Goal: Use online tool/utility: Use online tool/utility

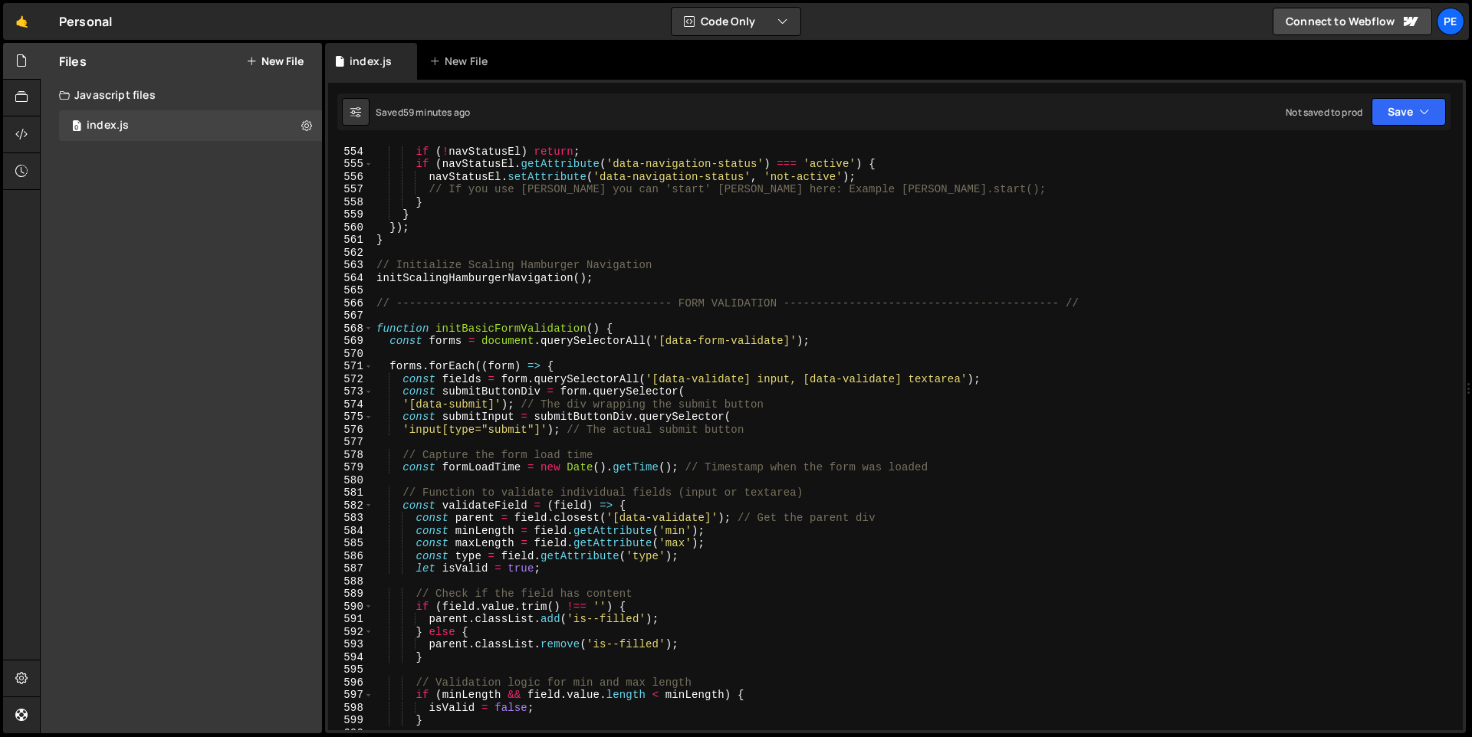
scroll to position [6864, 0]
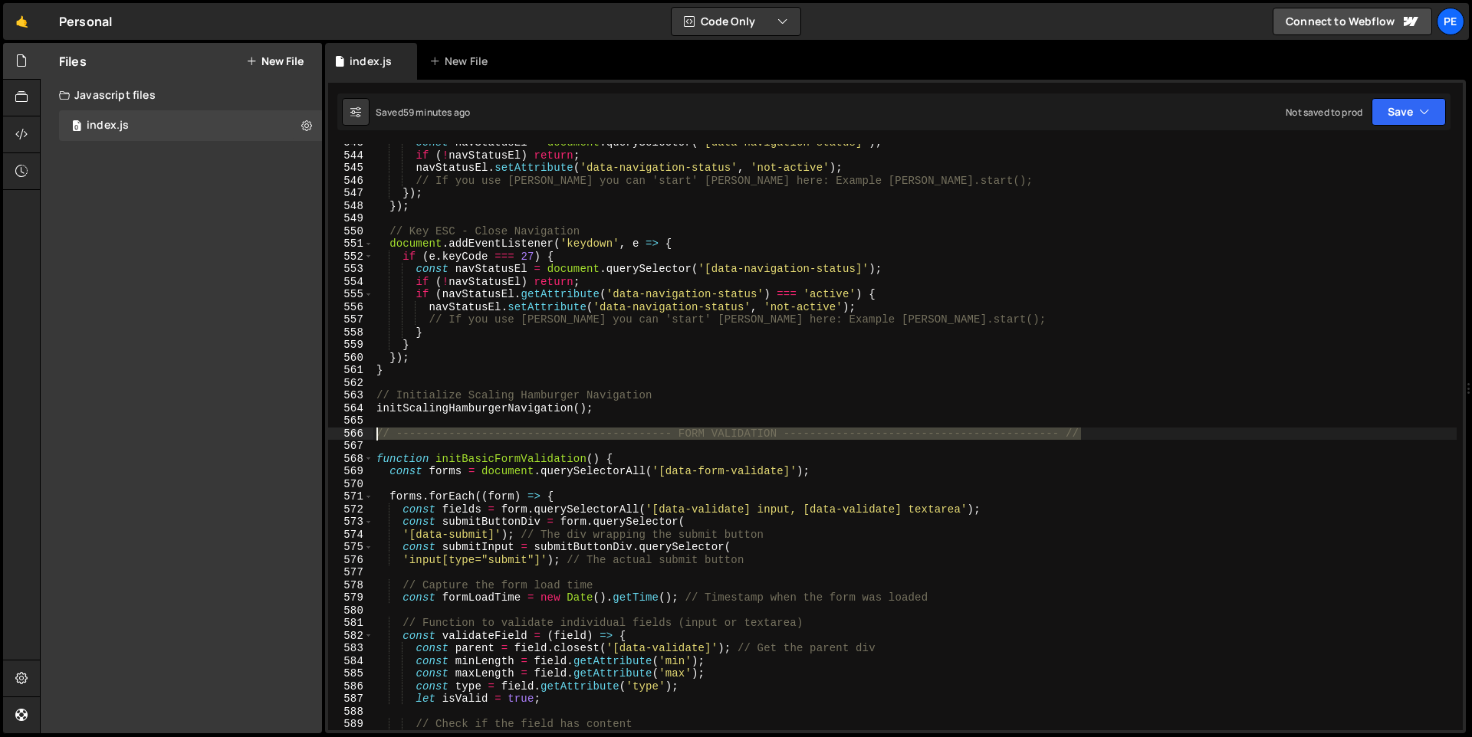
drag, startPoint x: 1112, startPoint y: 433, endPoint x: 353, endPoint y: 439, distance: 759.7
click at [353, 439] on div "}); 543 544 545 546 547 548 549 550 551 552 553 554 555 556 557 558 559 560 561…" at bounding box center [895, 437] width 1135 height 586
type textarea "// ------------------------------------------ FORM VALIDATION -----------------…"
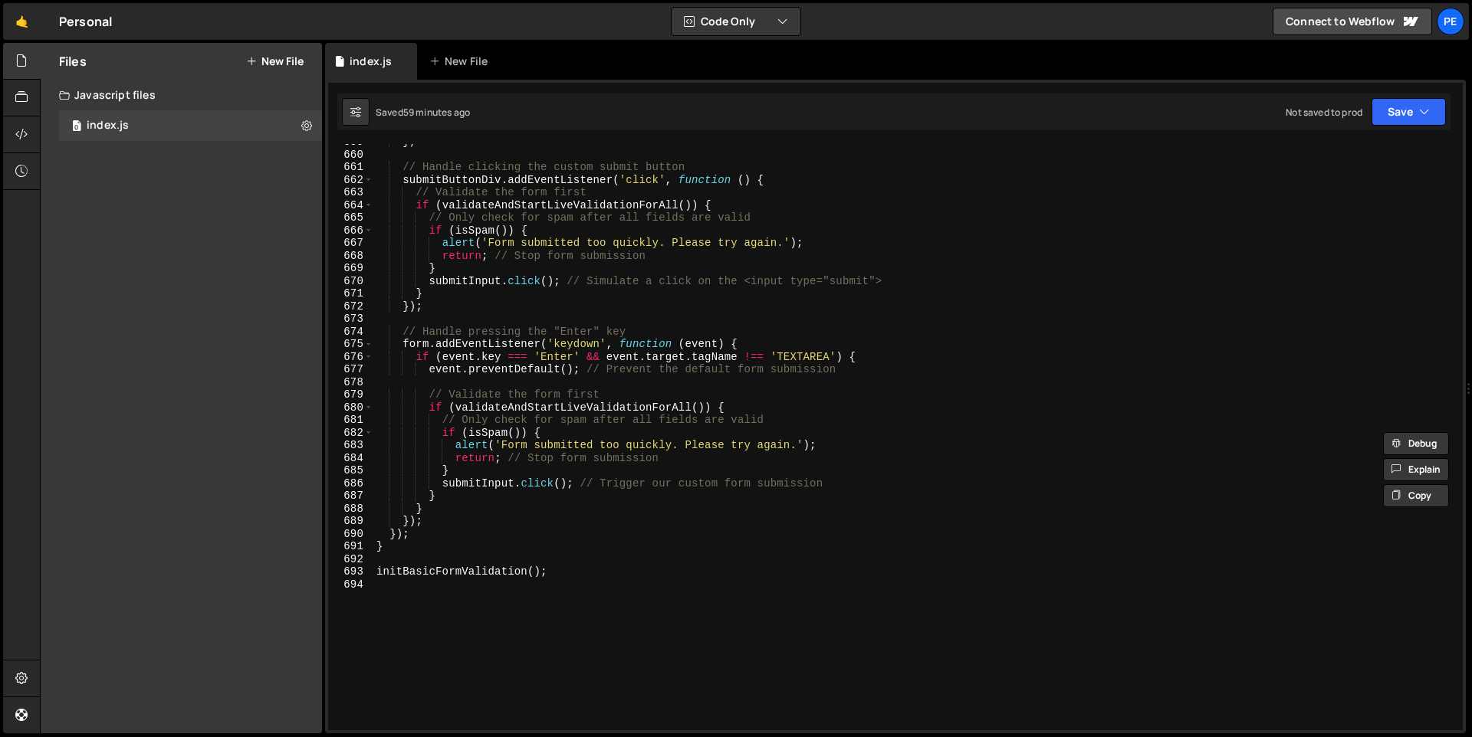
scroll to position [8479, 0]
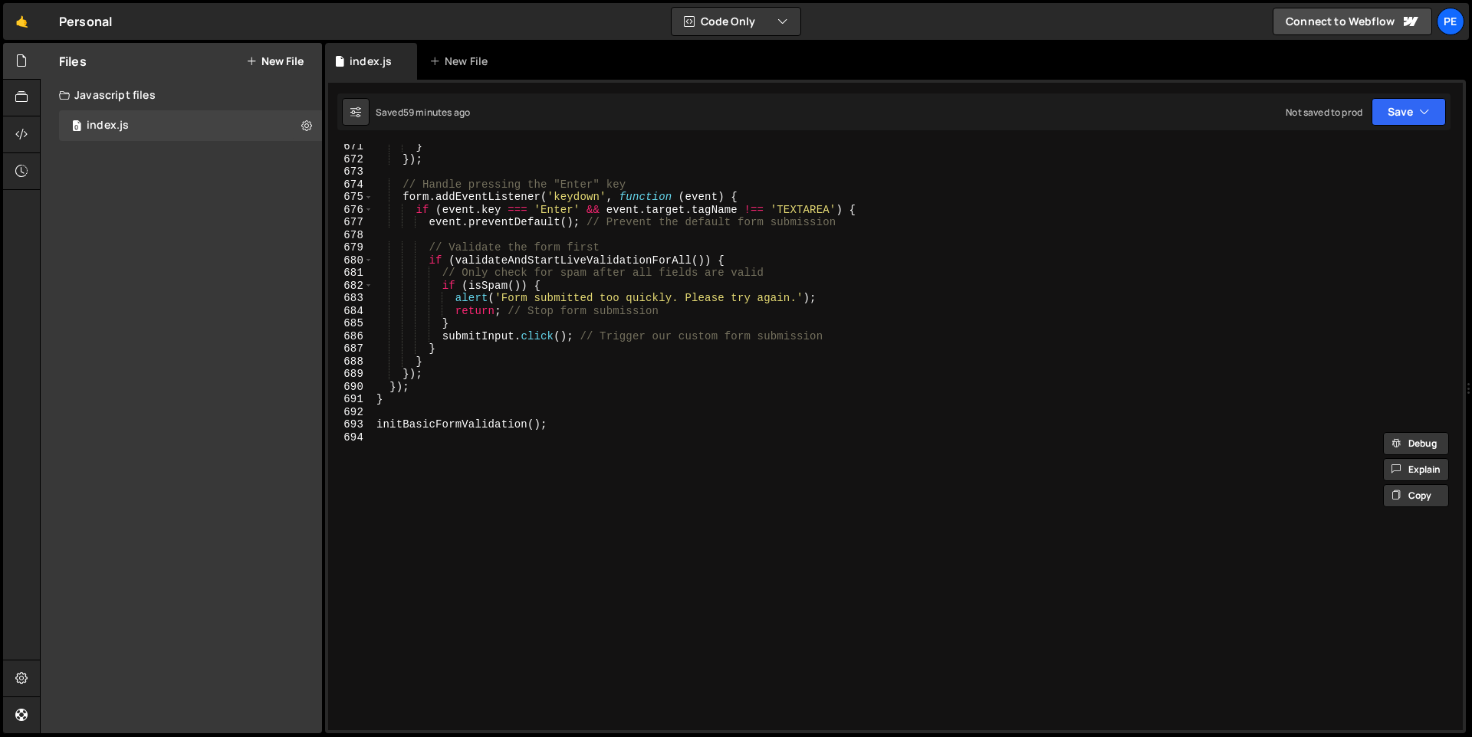
click at [465, 446] on div "} }) ; // Handle pressing the "Enter" key form . addEventListener ( 'keydown' ,…" at bounding box center [914, 446] width 1083 height 612
paste textarea "// ------------------------------------------ FORM VALIDATION -----------------…"
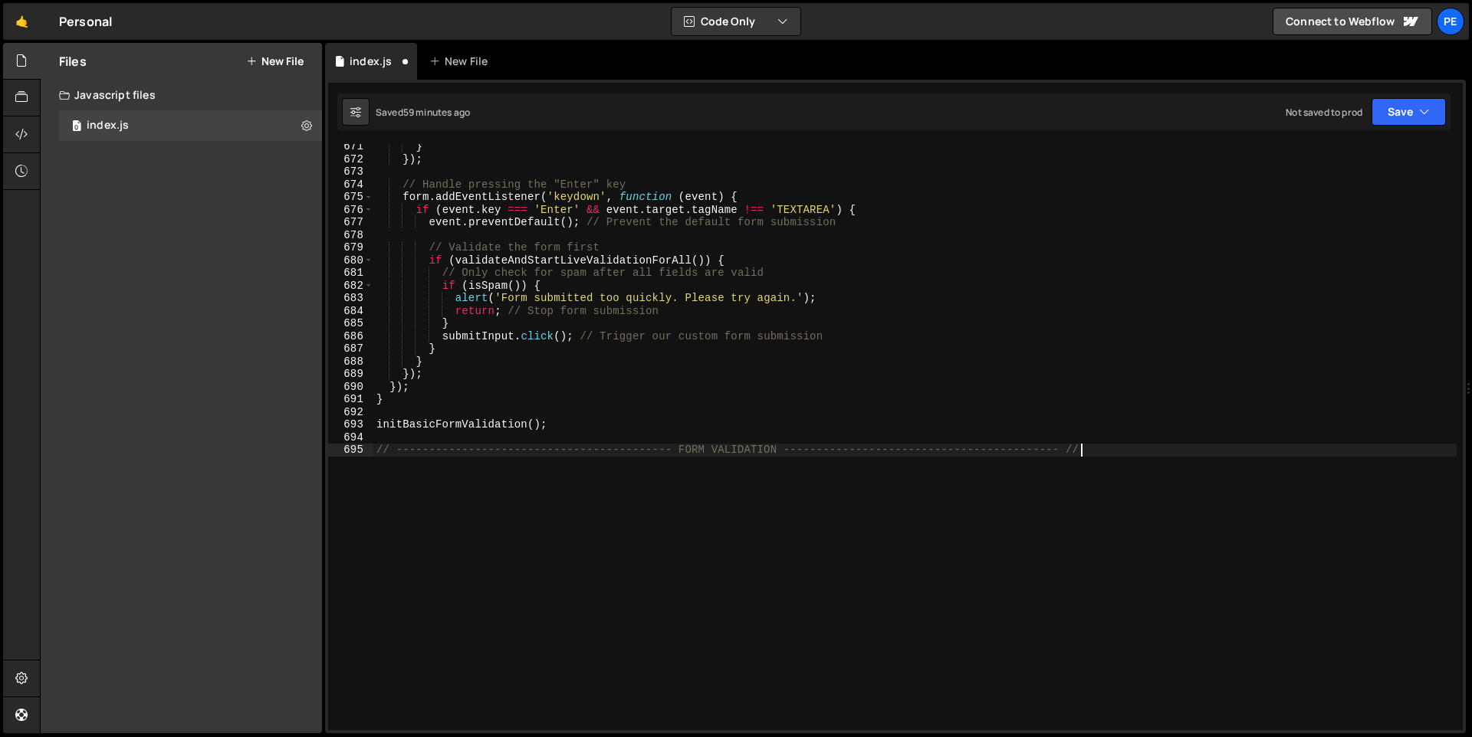
click at [737, 448] on div "} }) ; // Handle pressing the "Enter" key form . addEventListener ( 'keydown' ,…" at bounding box center [914, 446] width 1083 height 612
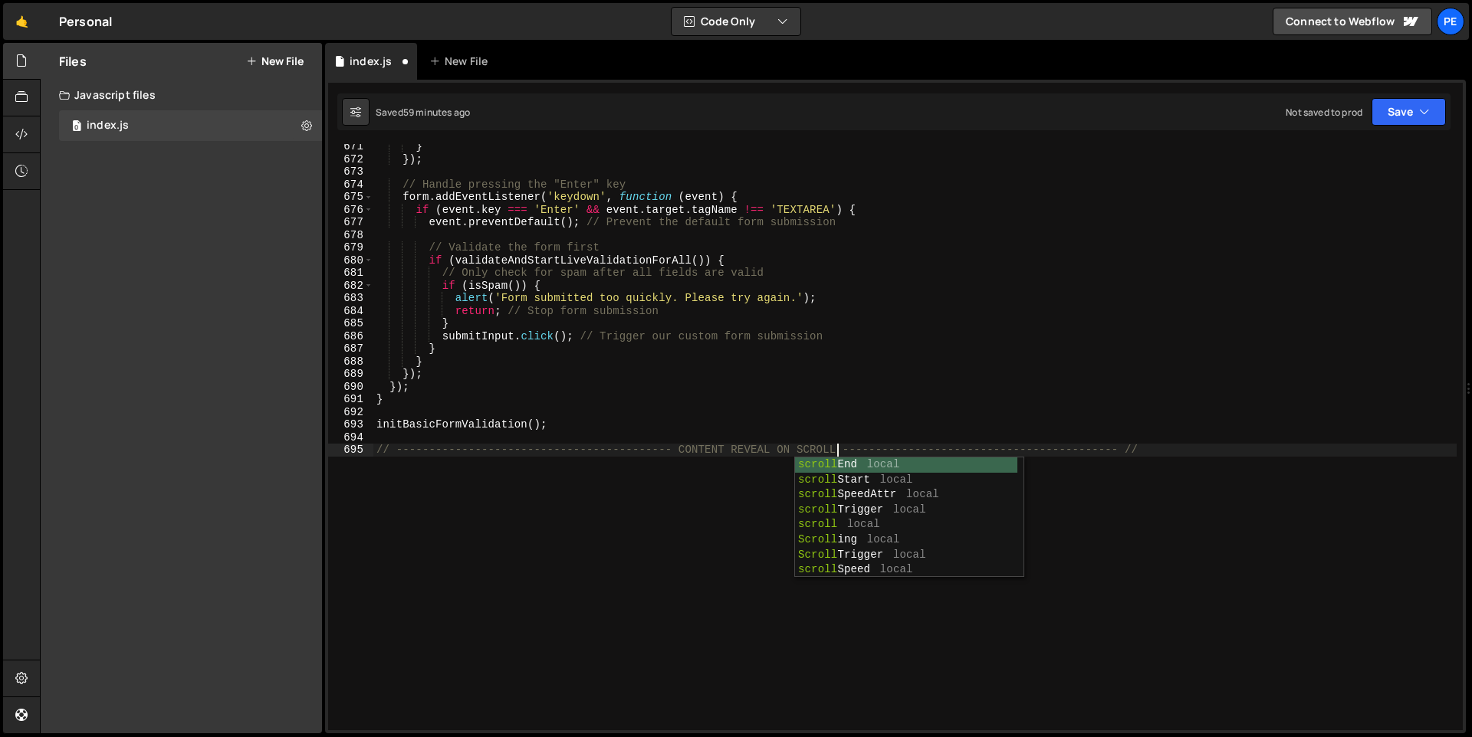
scroll to position [0, 31]
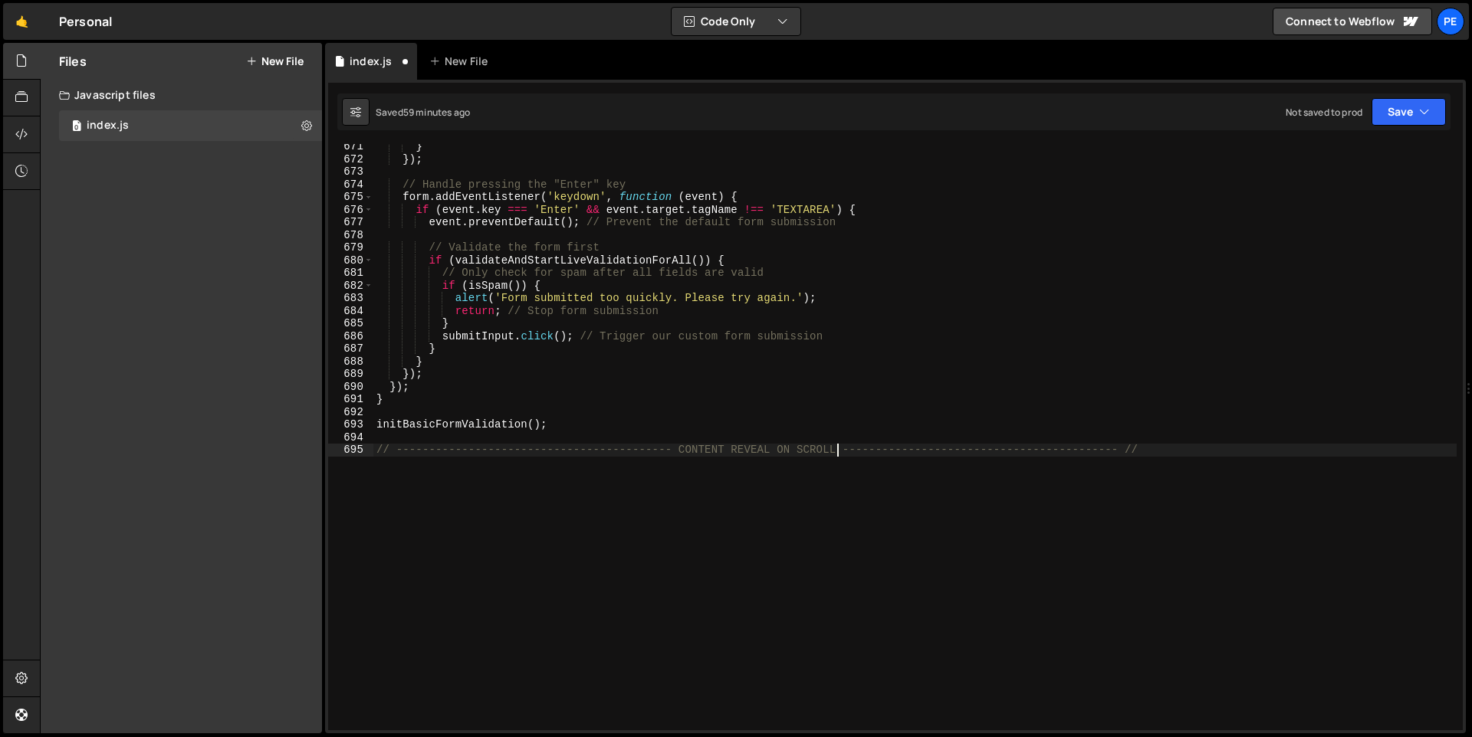
type textarea "// ------------------------------------------ CONTENT REVEAL ON SCROLL --------…"
click at [1182, 448] on div "} }) ; // Handle pressing the "Enter" key form . addEventListener ( 'keydown' ,…" at bounding box center [914, 446] width 1083 height 612
paste textarea "})"
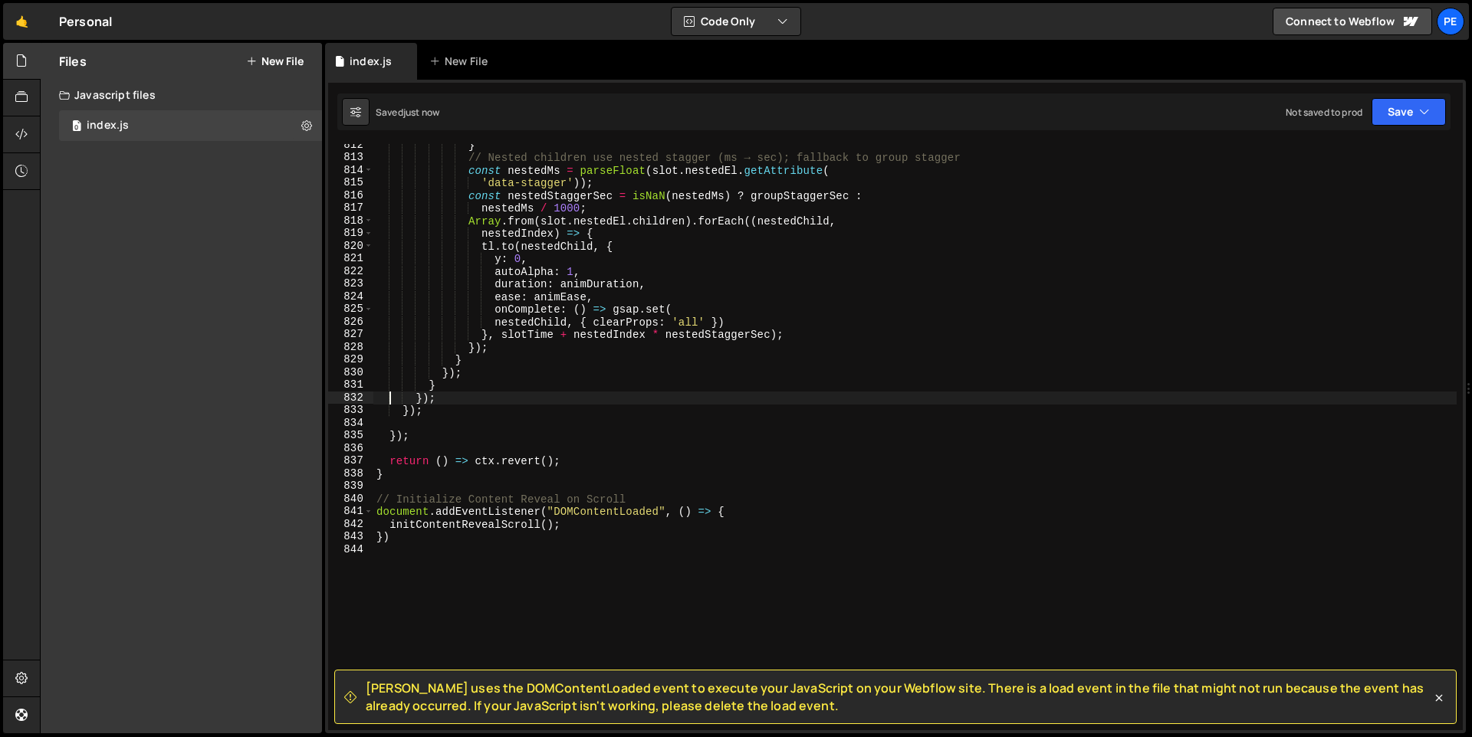
scroll to position [10376, 0]
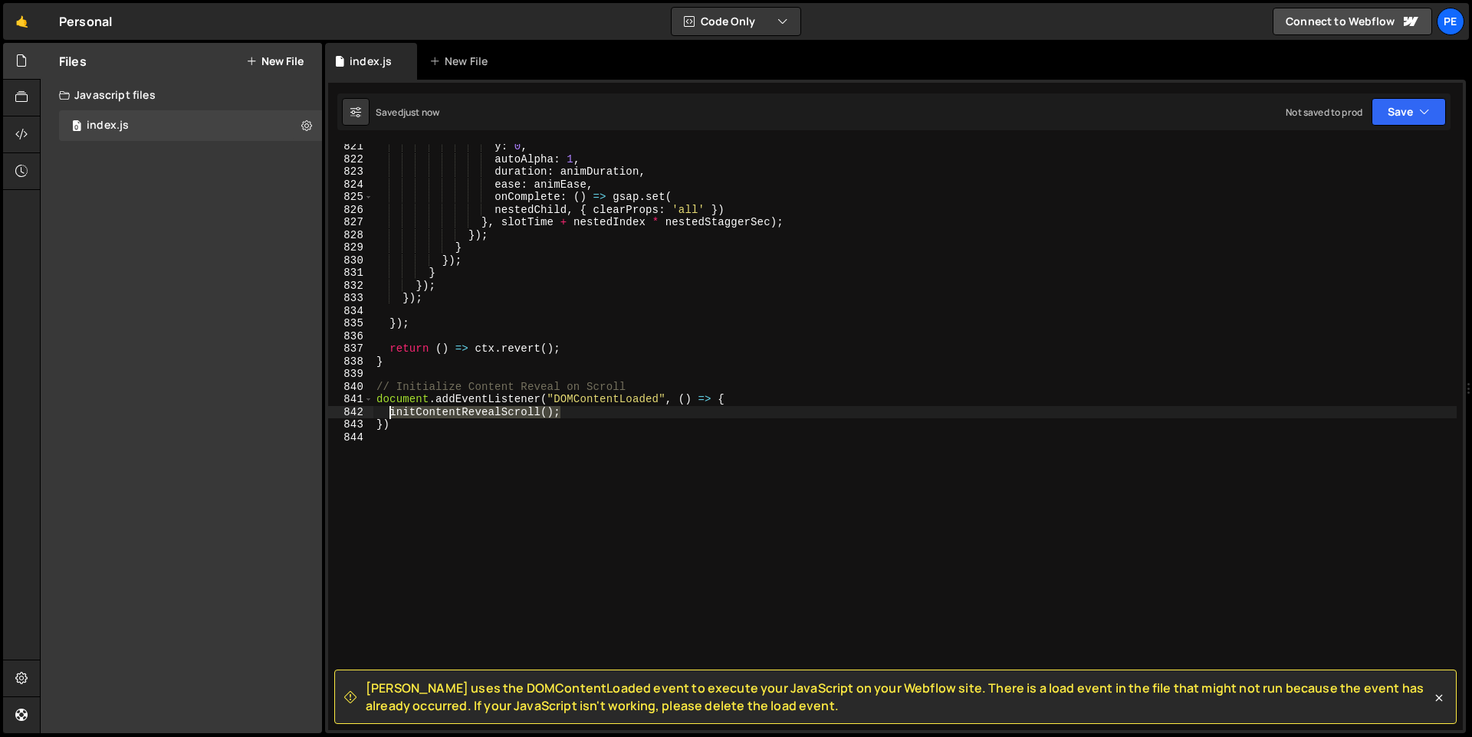
drag, startPoint x: 522, startPoint y: 412, endPoint x: 388, endPoint y: 412, distance: 134.2
click at [388, 412] on div "y : 0 , autoAlpha : 1 , duration : animDuration , ease : animEase , onComplete …" at bounding box center [914, 446] width 1083 height 612
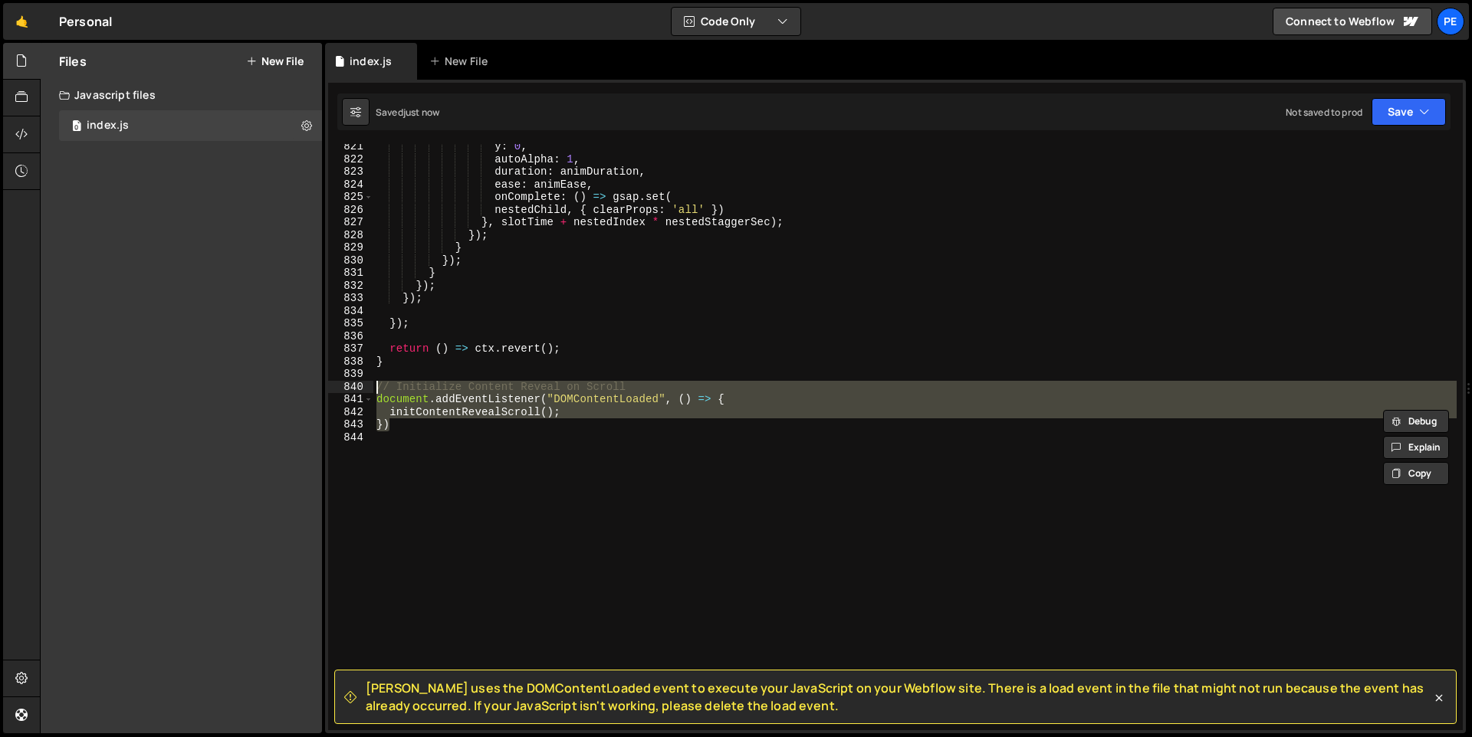
drag, startPoint x: 406, startPoint y: 425, endPoint x: 366, endPoint y: 386, distance: 56.4
click at [366, 386] on div "initContentRevealScroll(); 821 822 823 824 825 826 827 828 829 830 831 832 833 …" at bounding box center [895, 437] width 1135 height 586
paste textarea "initContentRevealScroll();"
type textarea "initContentRevealScroll();"
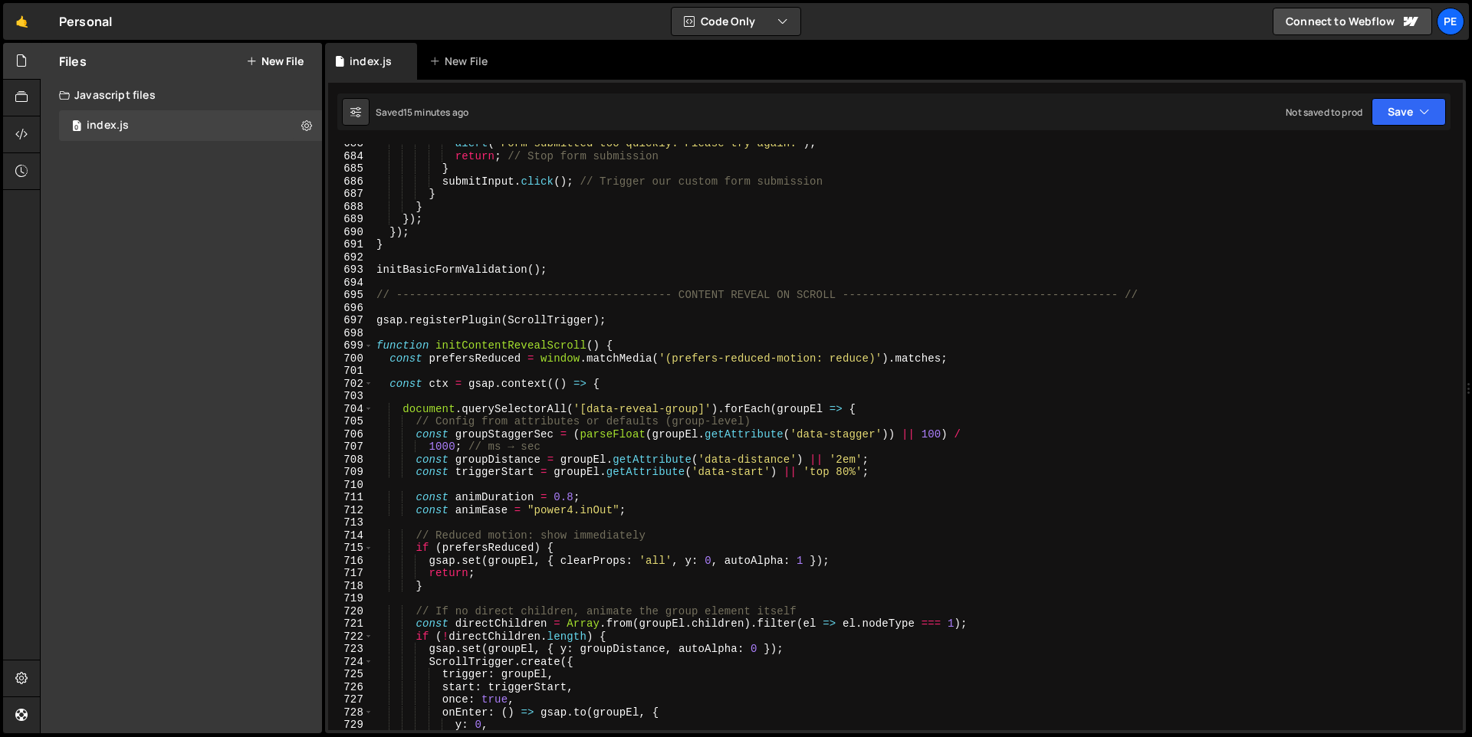
scroll to position [8744, 0]
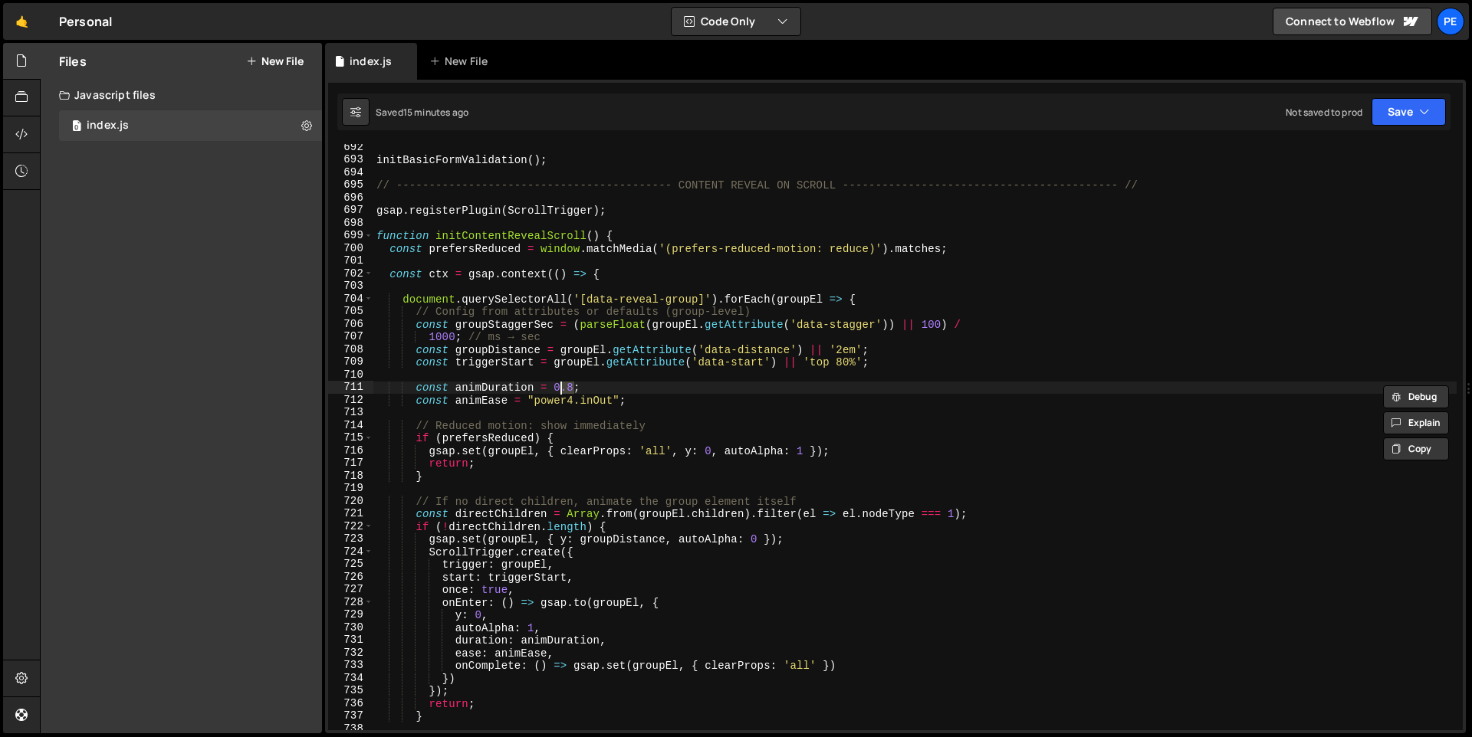
click at [573, 392] on div "initBasicFormValidation ( ) ; // ------------------------------------------ CON…" at bounding box center [914, 437] width 1083 height 586
drag, startPoint x: 575, startPoint y: 385, endPoint x: 557, endPoint y: 386, distance: 18.4
click at [557, 386] on div "initBasicFormValidation ( ) ; // ------------------------------------------ CON…" at bounding box center [914, 447] width 1083 height 612
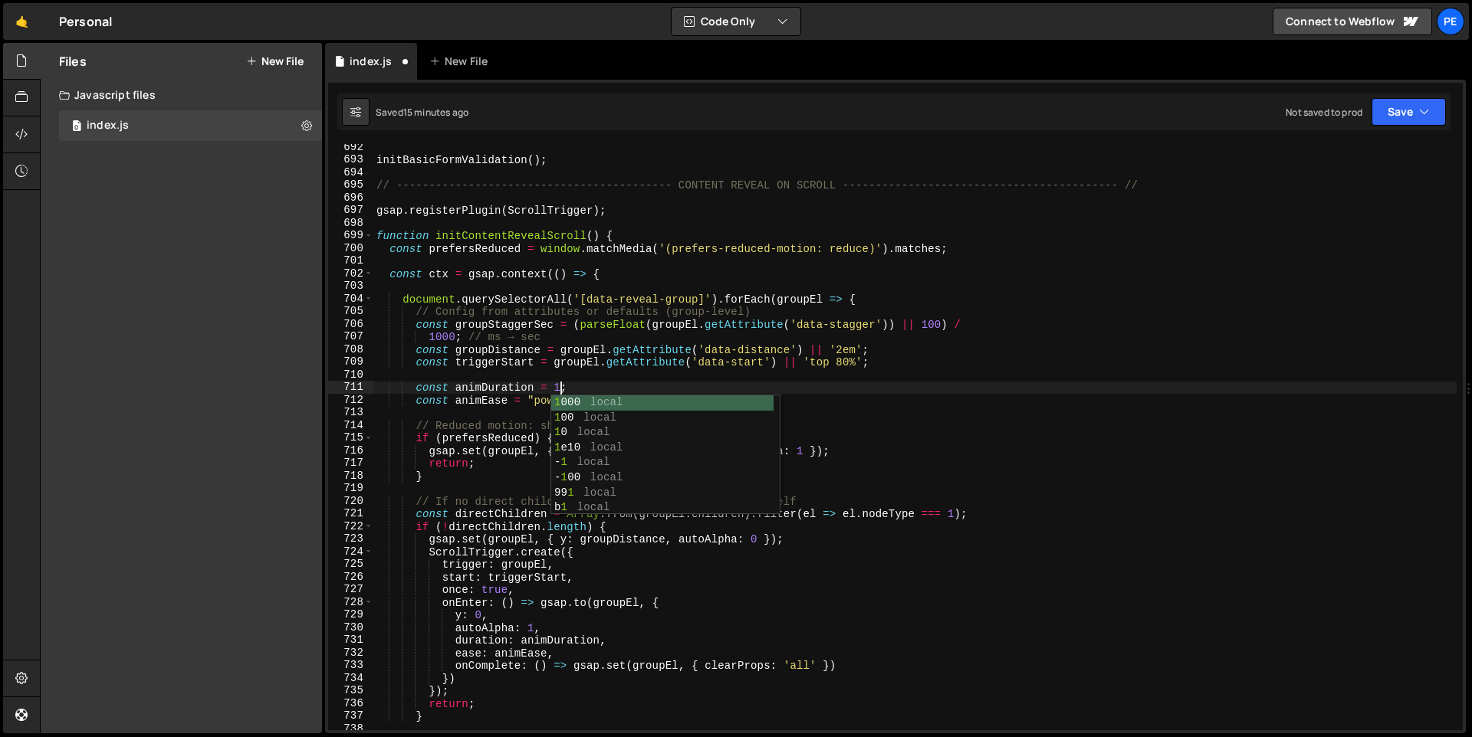
scroll to position [0, 12]
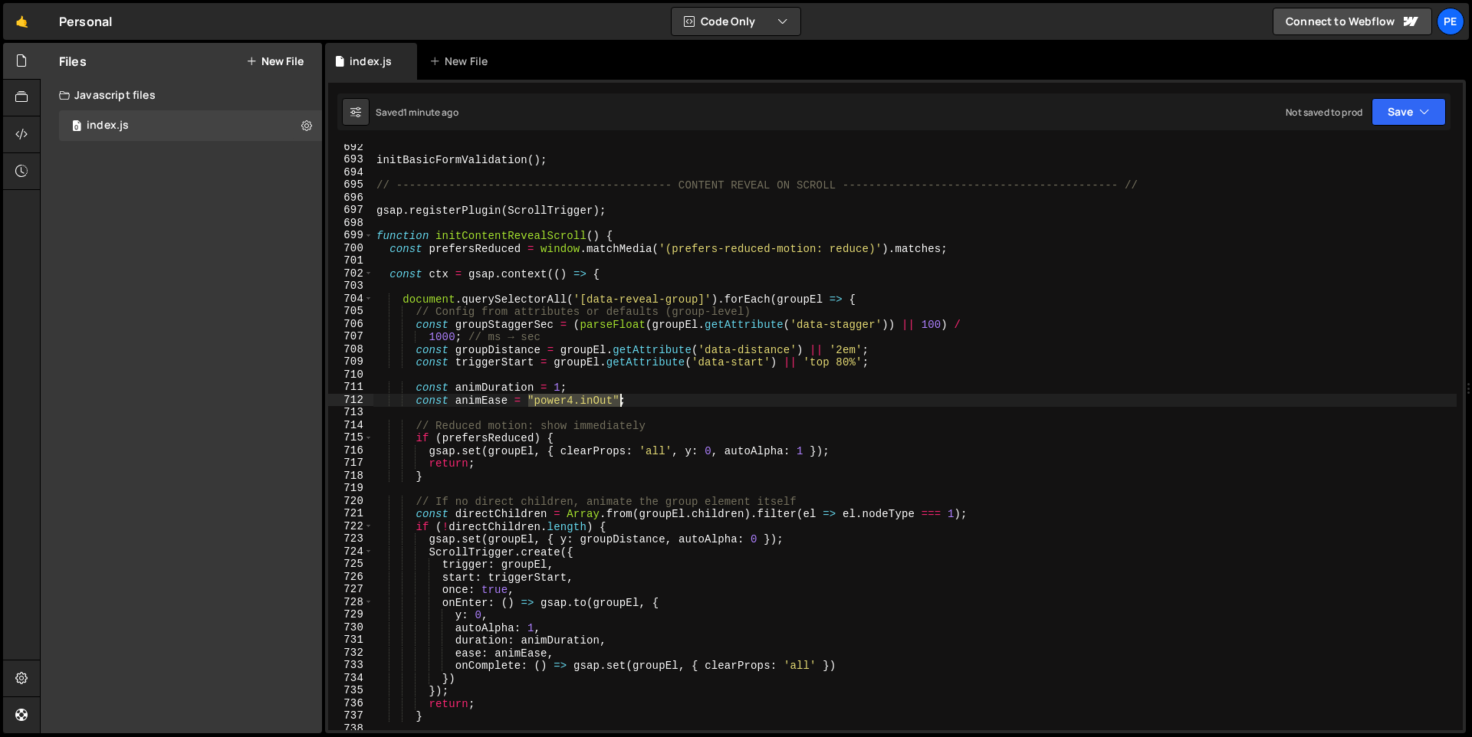
drag, startPoint x: 529, startPoint y: 402, endPoint x: 620, endPoint y: 402, distance: 91.2
click at [620, 402] on div "initBasicFormValidation ( ) ; // ------------------------------------------ CON…" at bounding box center [914, 447] width 1083 height 612
paste textarea "elastic.out(1,0.3)"
drag, startPoint x: 610, startPoint y: 401, endPoint x: 649, endPoint y: 402, distance: 39.1
click at [649, 402] on div "initBasicFormValidation ( ) ; // ------------------------------------------ CON…" at bounding box center [914, 447] width 1083 height 612
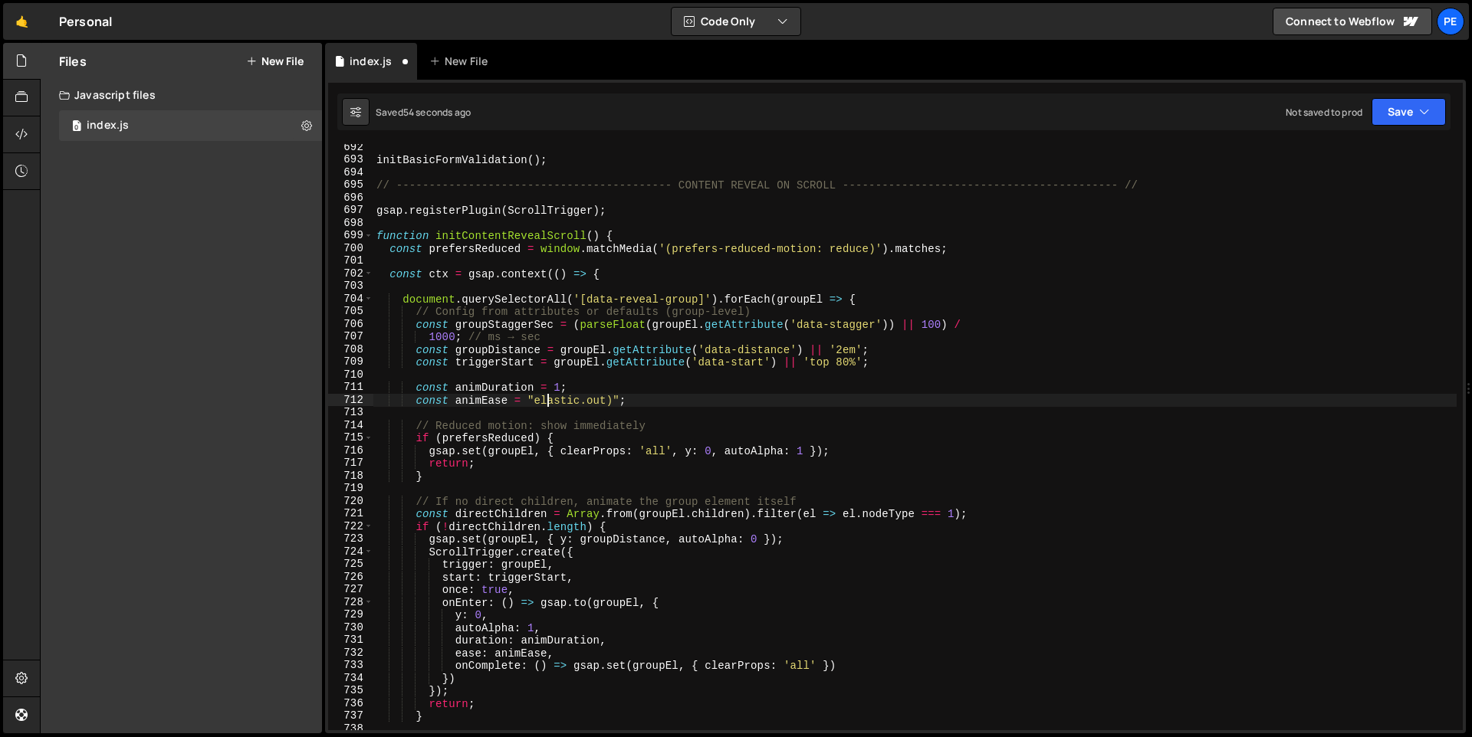
click at [546, 402] on div "initBasicFormValidation ( ) ; // ------------------------------------------ CON…" at bounding box center [914, 447] width 1083 height 612
click at [1027, 403] on div "initBasicFormValidation ( ) ; // ------------------------------------------ CON…" at bounding box center [914, 447] width 1083 height 612
click at [557, 390] on div "initBasicFormValidation ( ) ; // ------------------------------------------ CON…" at bounding box center [914, 447] width 1083 height 612
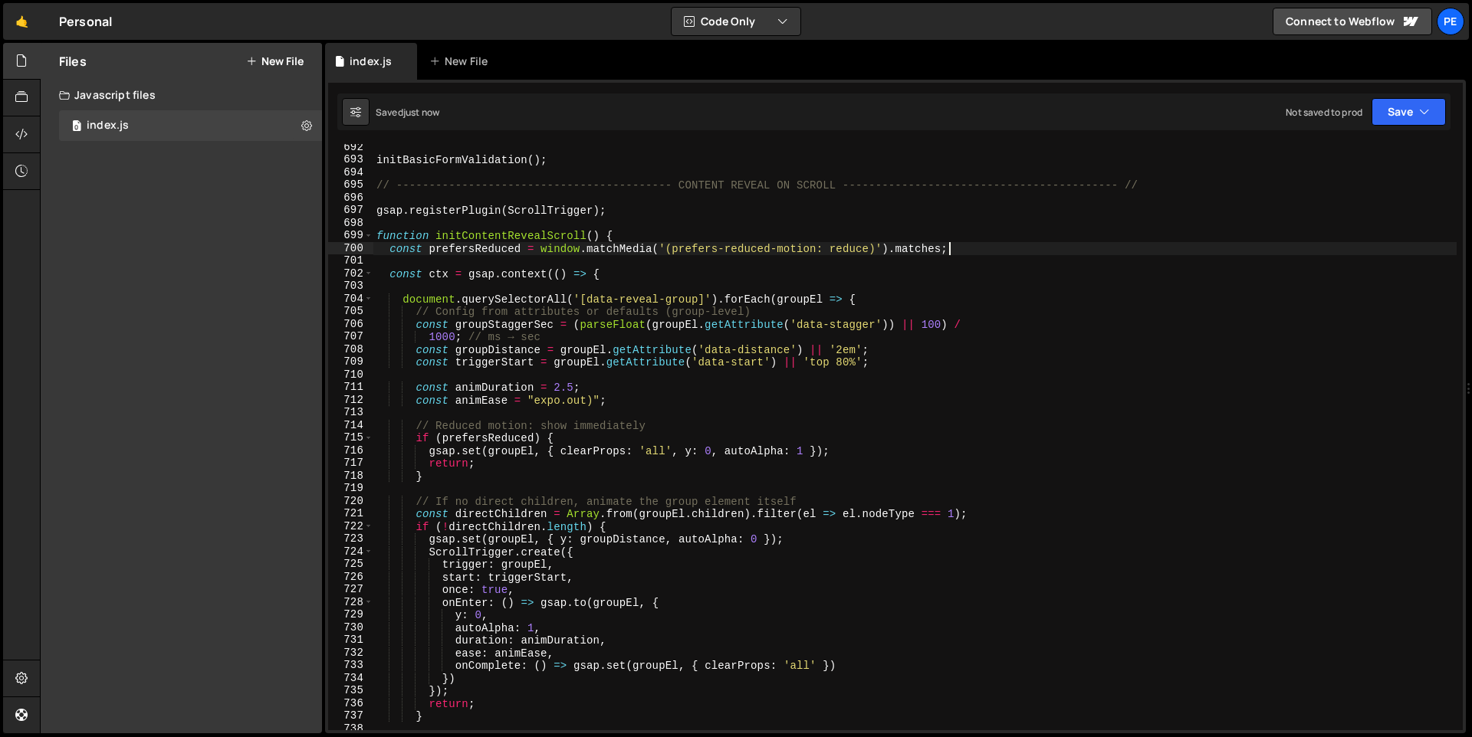
click at [1167, 247] on div "initBasicFormValidation ( ) ; // ------------------------------------------ CON…" at bounding box center [914, 447] width 1083 height 612
drag, startPoint x: 574, startPoint y: 387, endPoint x: 554, endPoint y: 386, distance: 20.0
click at [554, 386] on div "initBasicFormValidation ( ) ; // ------------------------------------------ CON…" at bounding box center [914, 447] width 1083 height 612
click at [557, 387] on div "initBasicFormValidation ( ) ; // ------------------------------------------ CON…" at bounding box center [914, 447] width 1083 height 612
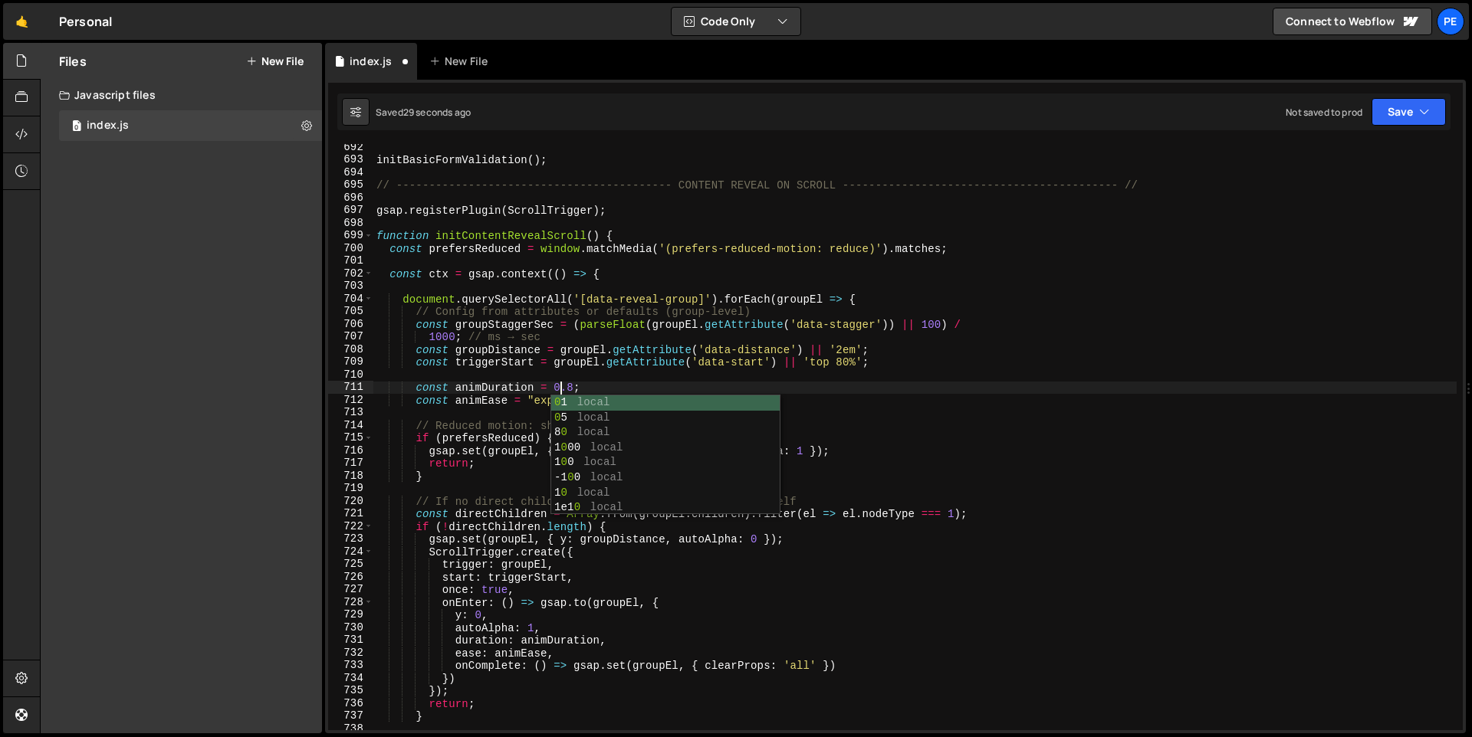
click at [1117, 321] on div "initBasicFormValidation ( ) ; // ------------------------------------------ CON…" at bounding box center [914, 447] width 1083 height 612
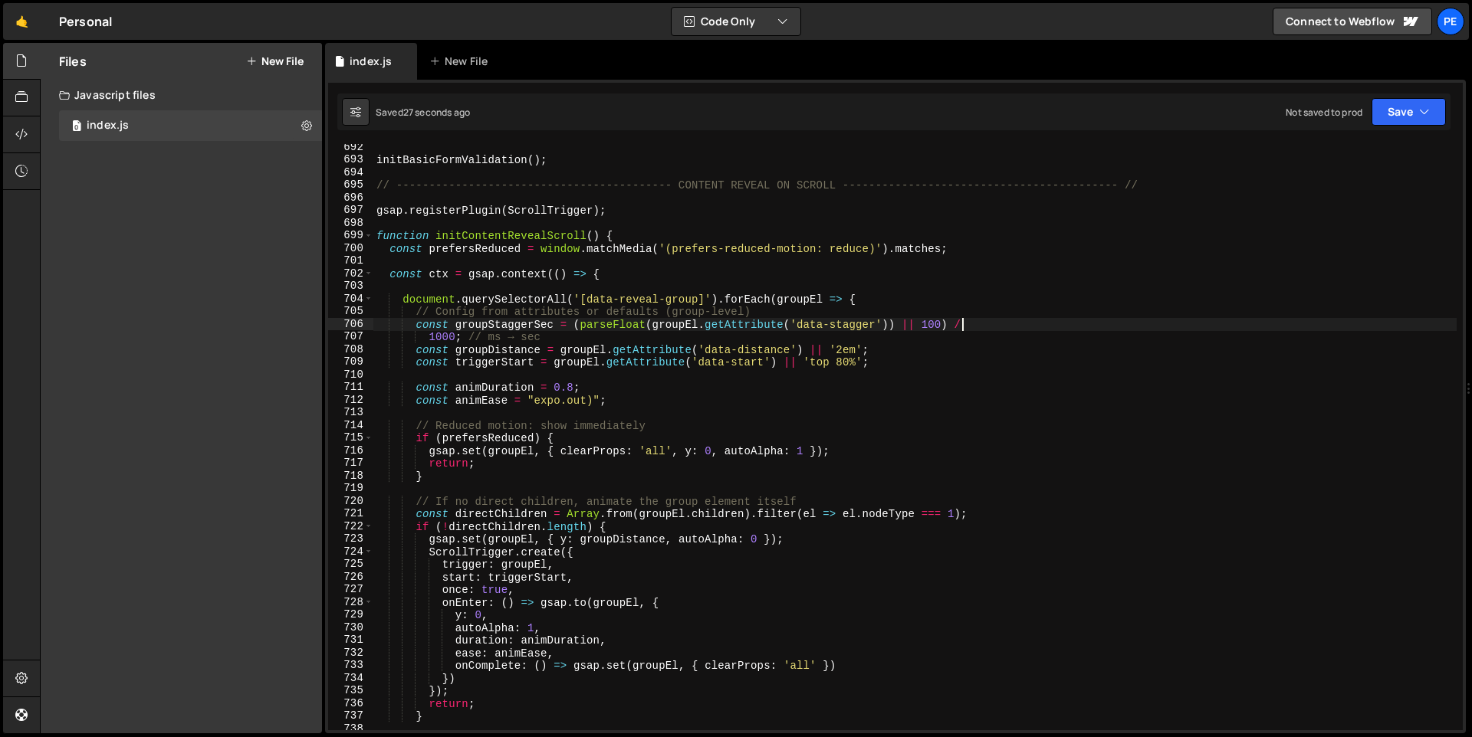
click at [554, 406] on div "initBasicFormValidation ( ) ; // ------------------------------------------ CON…" at bounding box center [914, 447] width 1083 height 612
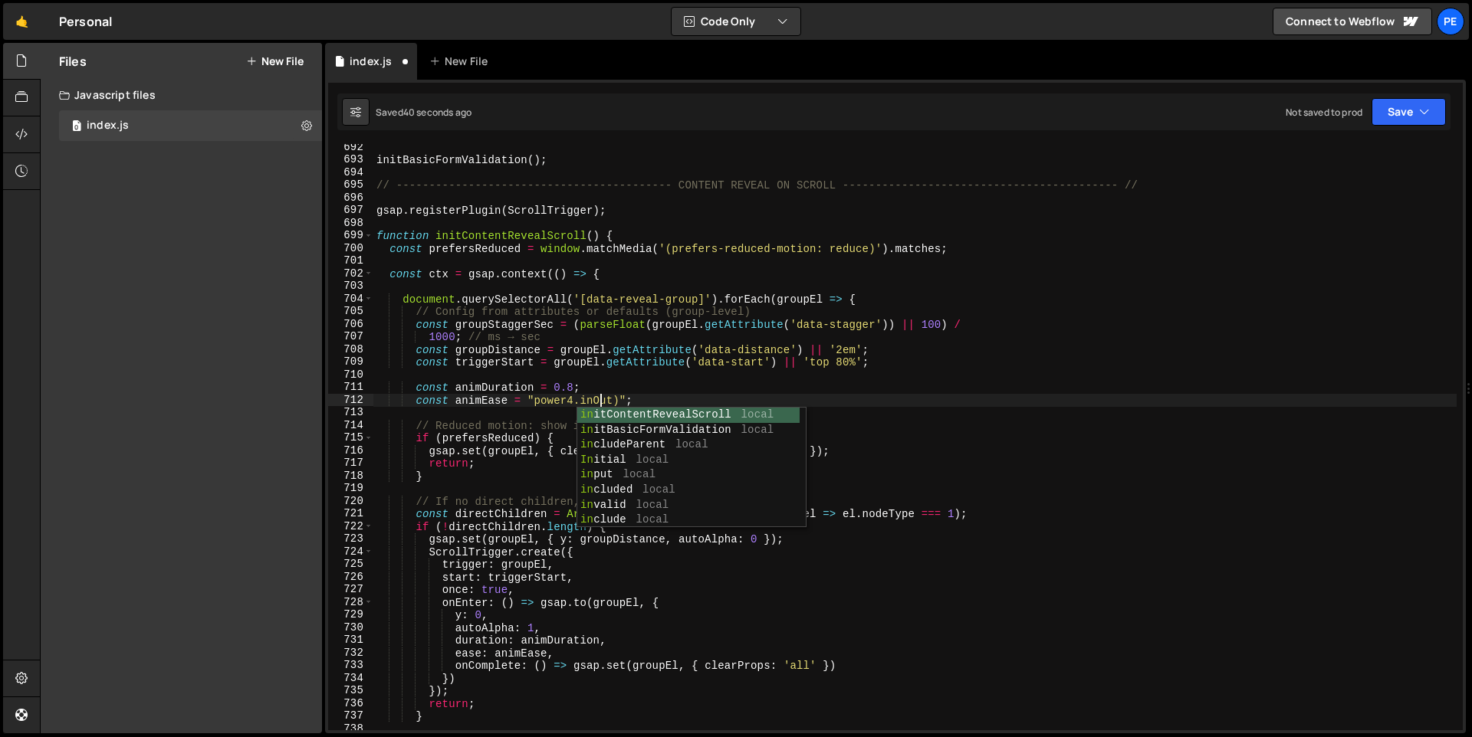
scroll to position [0, 15]
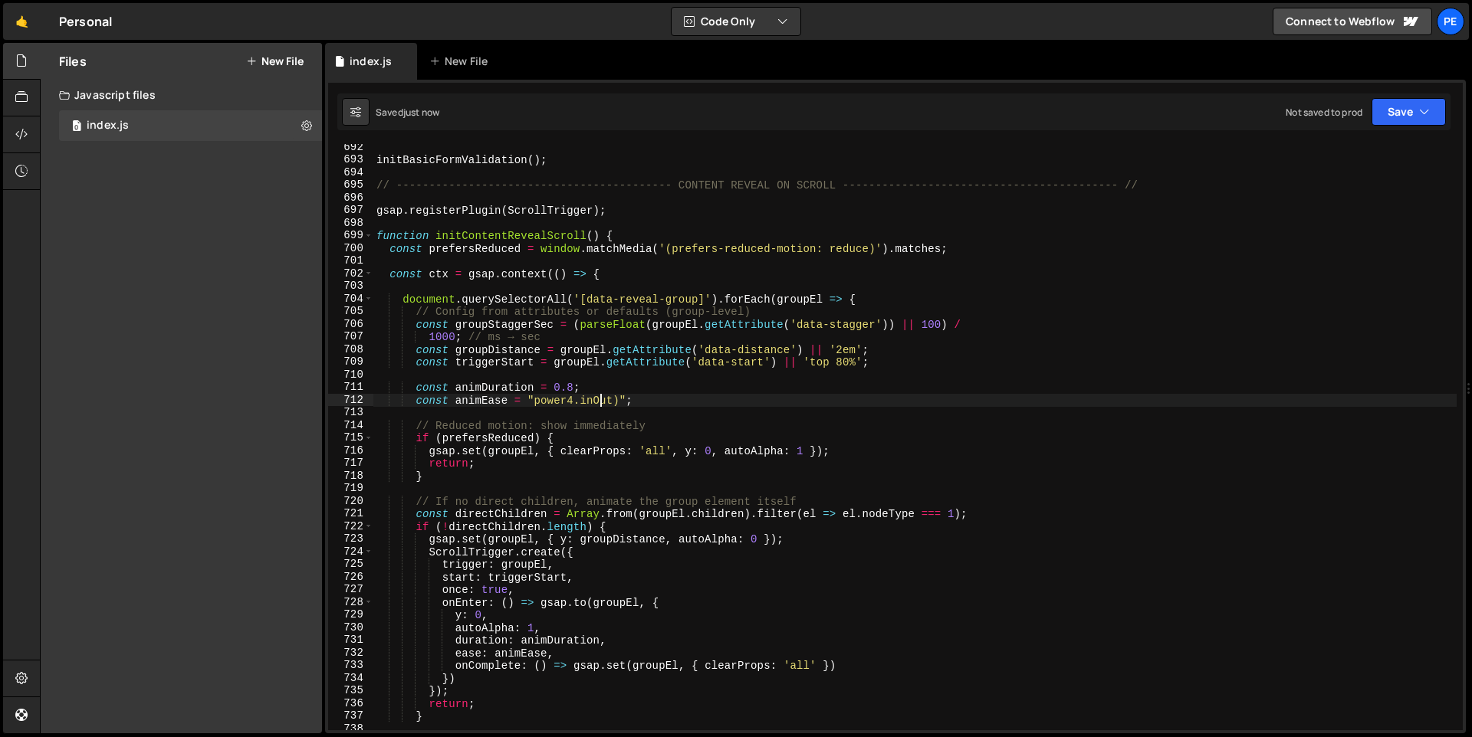
type textarea "const animEase = "power4.inOut)";"
